Goal: Obtain resource: Obtain resource

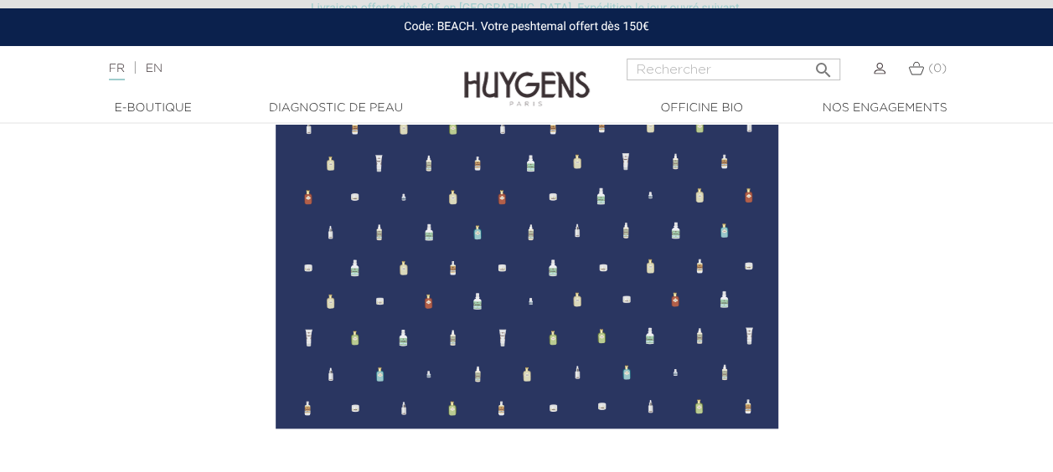
scroll to position [868, 0]
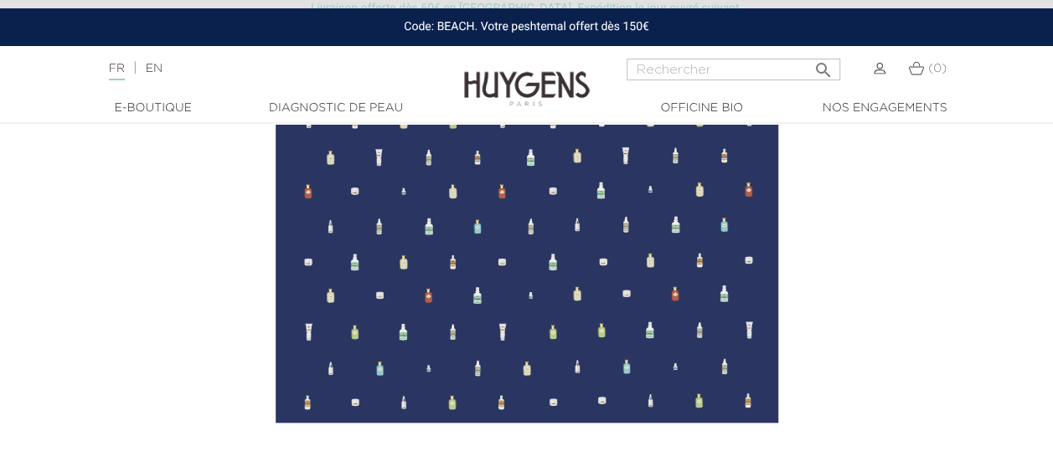
click at [600, 293] on img at bounding box center [526, 243] width 502 height 360
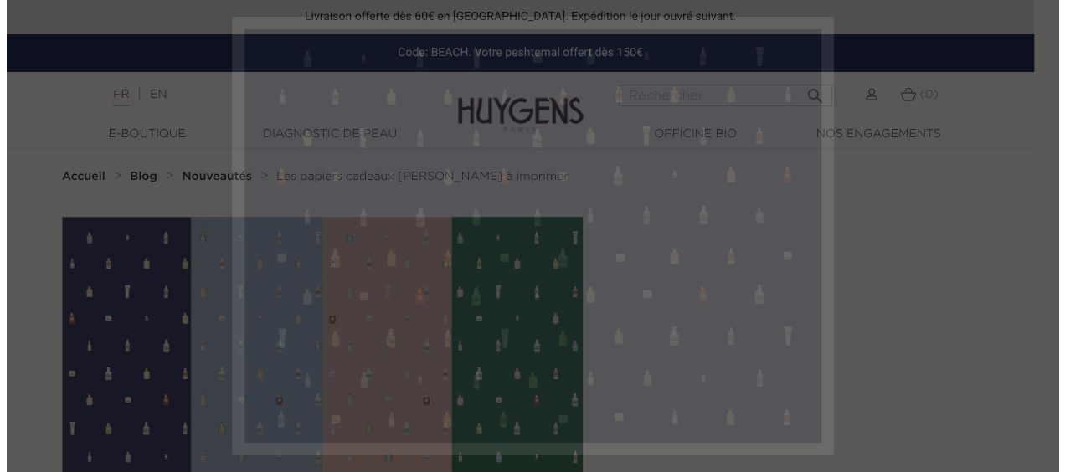
scroll to position [0, 0]
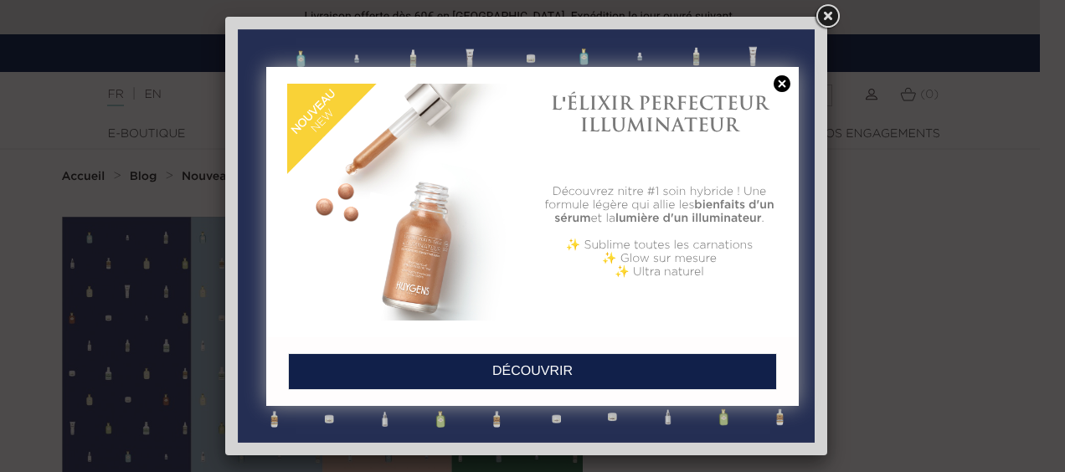
click at [786, 84] on link at bounding box center [781, 84] width 23 height 18
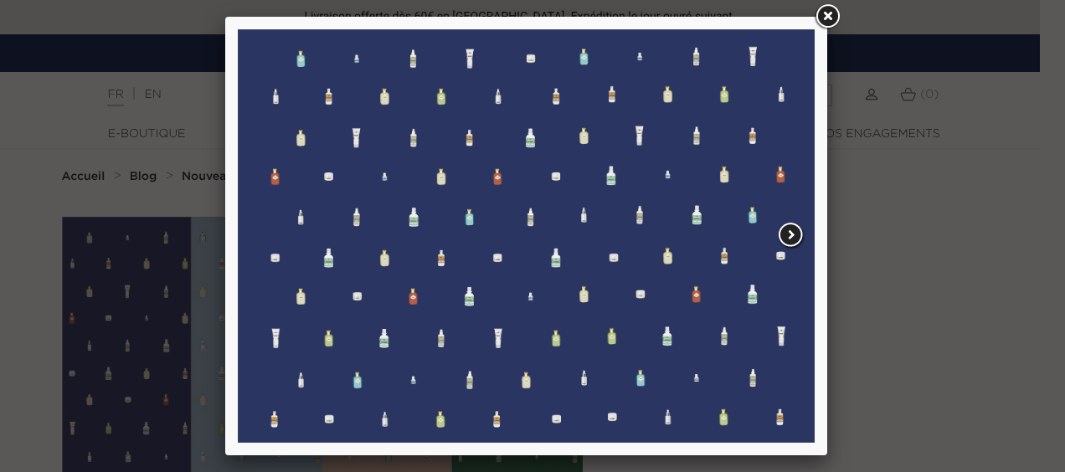
click at [782, 227] on span at bounding box center [791, 235] width 30 height 28
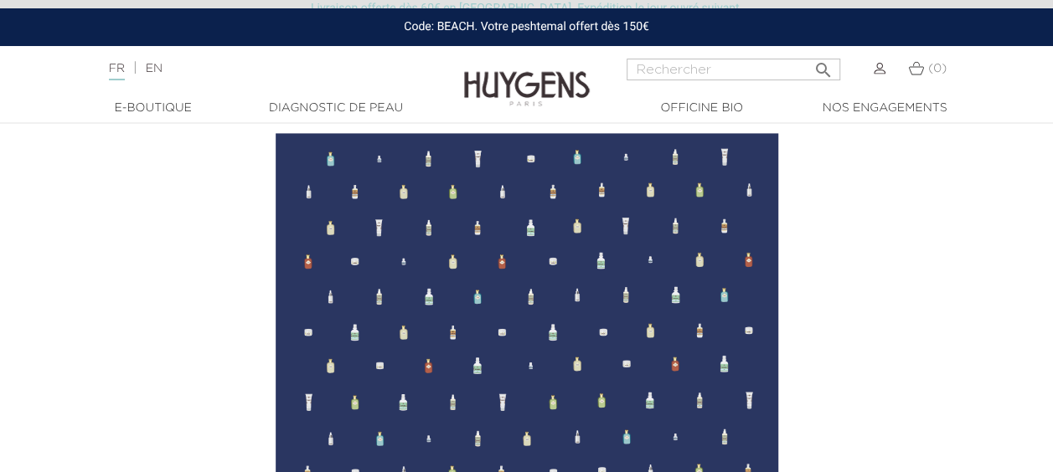
scroll to position [836, 0]
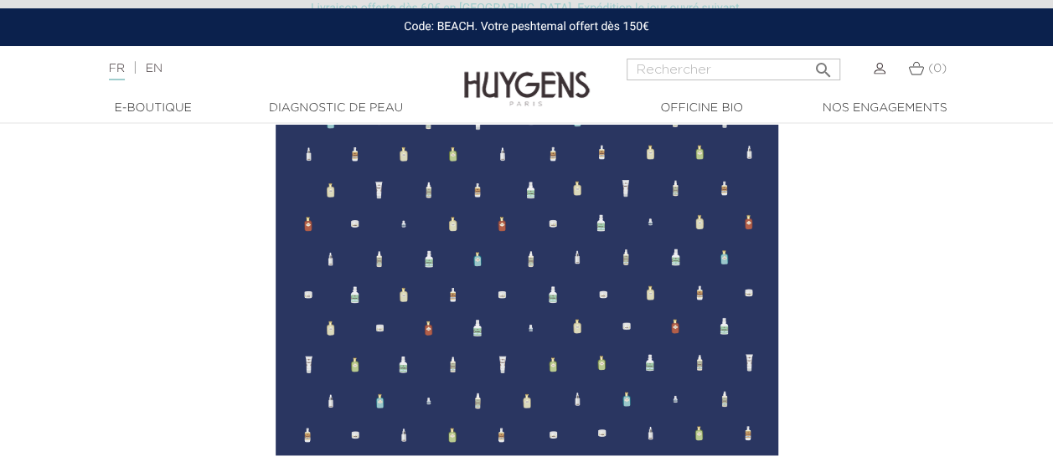
click at [513, 362] on img at bounding box center [526, 275] width 502 height 360
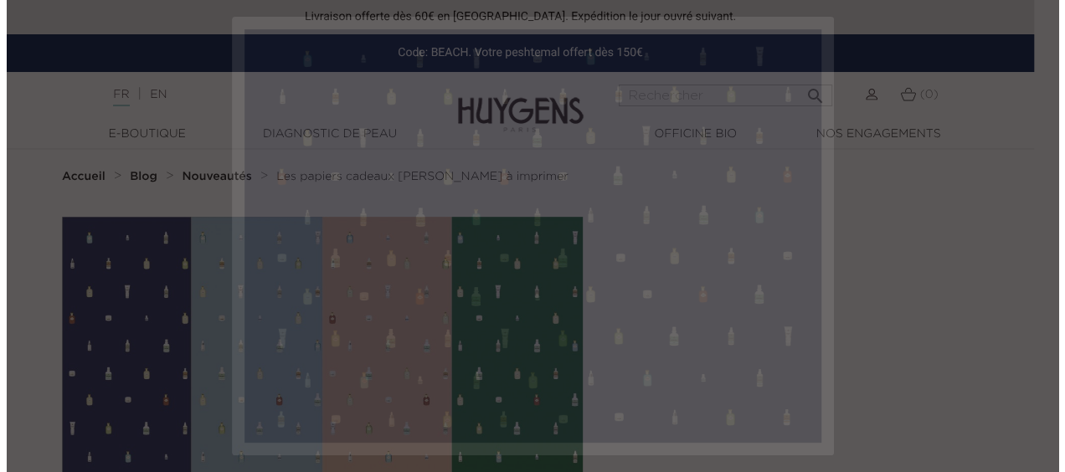
scroll to position [0, 0]
